Goal: Obtain resource: Download file/media

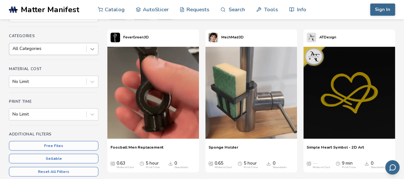
scroll to position [95, 0]
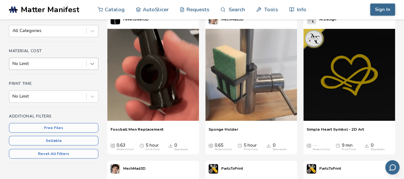
click at [91, 64] on icon at bounding box center [92, 63] width 6 height 6
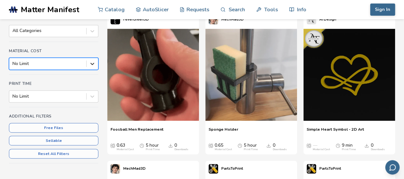
click at [91, 64] on icon at bounding box center [92, 63] width 6 height 6
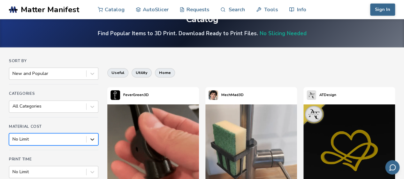
scroll to position [19, 0]
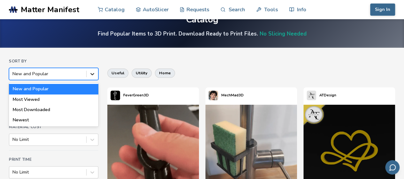
click at [97, 77] on div at bounding box center [93, 74] width 12 height 12
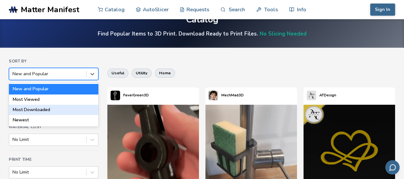
click at [59, 112] on div "Most Downloaded" at bounding box center [53, 109] width 89 height 10
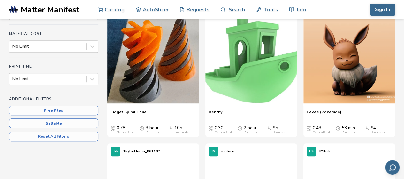
scroll to position [113, 0]
click at [365, 127] on icon "Downloads" at bounding box center [367, 128] width 4 height 4
click at [326, 109] on span "Eevee (Pokemon)" at bounding box center [324, 114] width 35 height 10
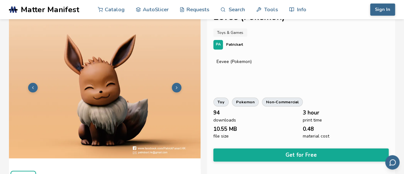
scroll to position [17, 0]
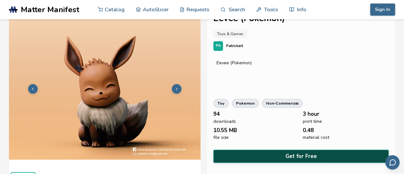
click at [266, 156] on button "Get for Free" at bounding box center [300, 156] width 175 height 13
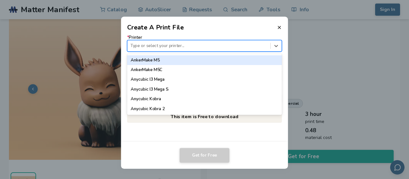
click at [165, 46] on div at bounding box center [198, 46] width 137 height 6
type input "*********"
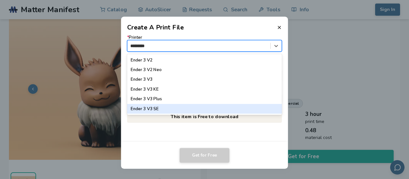
click at [144, 108] on div "Ender 3 V3 SE" at bounding box center [204, 109] width 155 height 10
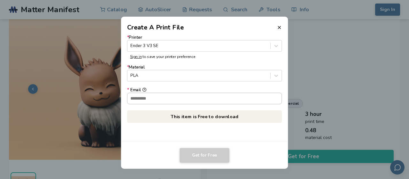
click at [183, 97] on input "* Email" at bounding box center [204, 98] width 154 height 11
type input "**********"
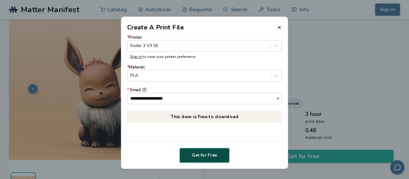
click at [206, 155] on button "Get for Free" at bounding box center [205, 155] width 50 height 15
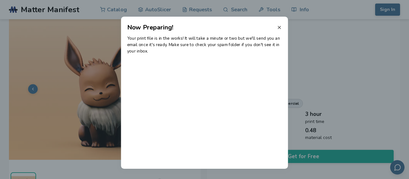
click at [282, 29] on icon at bounding box center [279, 27] width 5 height 5
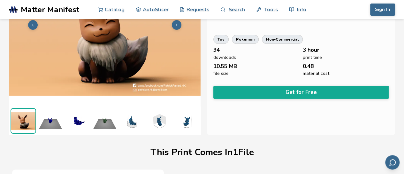
scroll to position [82, 0]
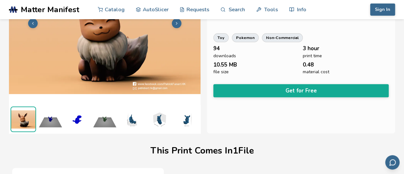
click at [48, 119] on img at bounding box center [51, 119] width 26 height 26
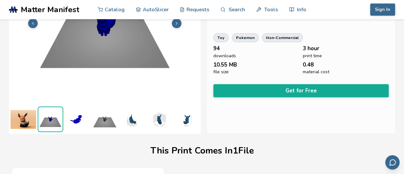
scroll to position [32, 0]
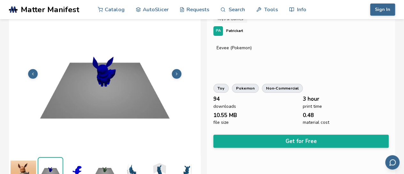
click at [76, 169] on img at bounding box center [78, 170] width 26 height 26
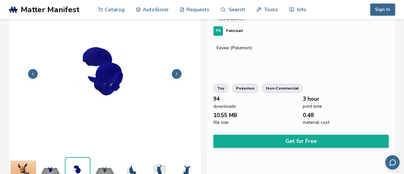
scroll to position [36, 0]
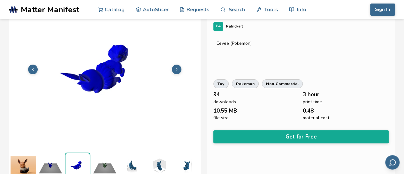
click at [106, 165] on img at bounding box center [105, 165] width 26 height 26
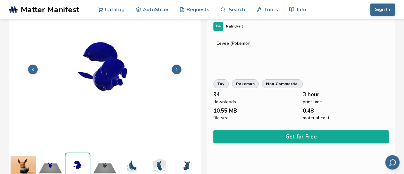
scroll to position [0, 3]
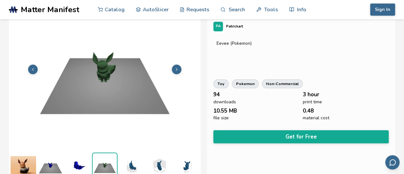
click at [130, 163] on img at bounding box center [132, 165] width 26 height 26
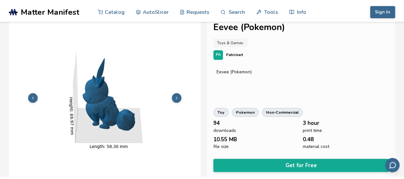
scroll to position [0, 0]
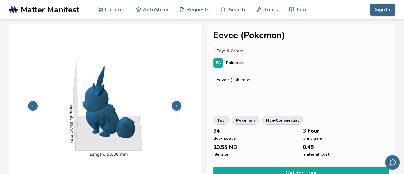
click at [42, 6] on span "Matter Manifest" at bounding box center [50, 9] width 58 height 9
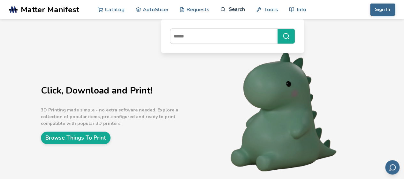
click at [229, 9] on link "Search" at bounding box center [232, 9] width 24 height 19
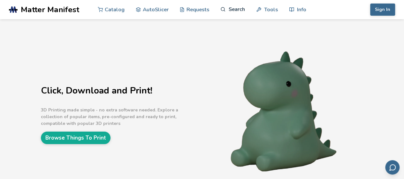
click at [221, 10] on circle at bounding box center [223, 9] width 4 height 4
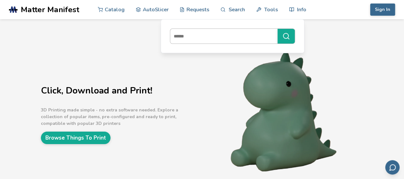
click at [190, 38] on input at bounding box center [222, 36] width 104 height 12
type input "****"
click at [278, 29] on button "****" at bounding box center [286, 36] width 17 height 15
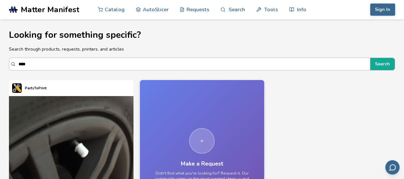
click at [153, 66] on input "****" at bounding box center [193, 64] width 349 height 12
type input "*"
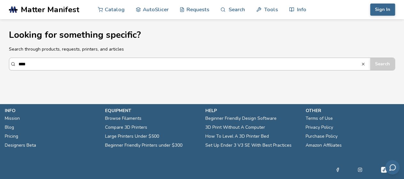
type input "****"
click at [370, 58] on button "Search" at bounding box center [382, 64] width 25 height 12
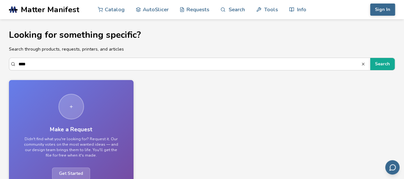
click at [63, 10] on span "Matter Manifest" at bounding box center [50, 9] width 58 height 9
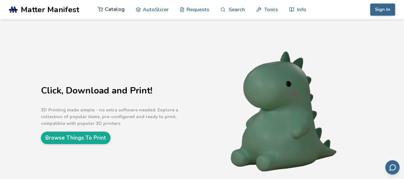
click at [104, 11] on link "Catalog" at bounding box center [111, 9] width 27 height 19
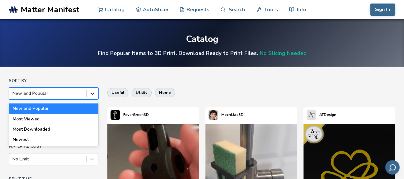
click at [92, 95] on icon at bounding box center [92, 93] width 6 height 6
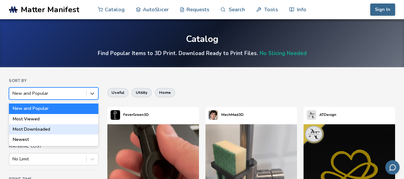
click at [47, 127] on div "Most Downloaded" at bounding box center [53, 129] width 89 height 10
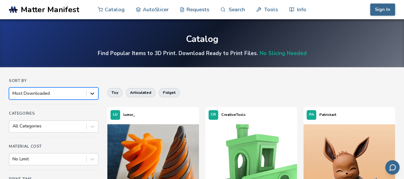
click at [91, 92] on icon at bounding box center [92, 93] width 6 height 6
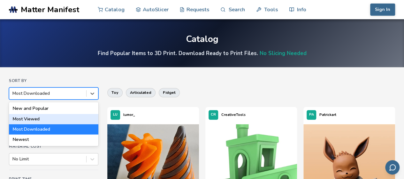
click at [48, 120] on div "Most Viewed" at bounding box center [53, 119] width 89 height 10
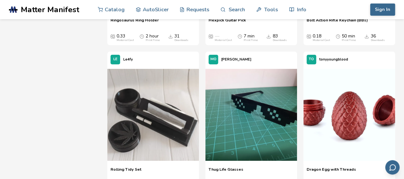
scroll to position [2456, 0]
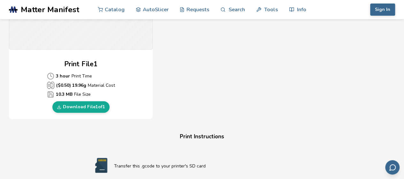
scroll to position [276, 0]
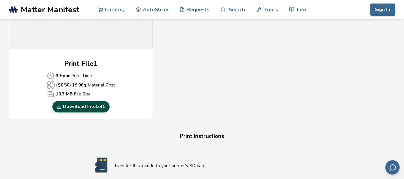
click at [94, 108] on link "Download File 1 of 1" at bounding box center [80, 107] width 57 height 12
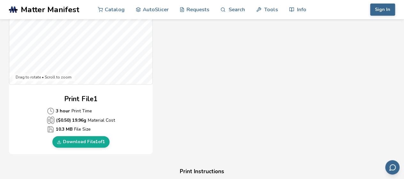
scroll to position [241, 0]
